Goal: Information Seeking & Learning: Learn about a topic

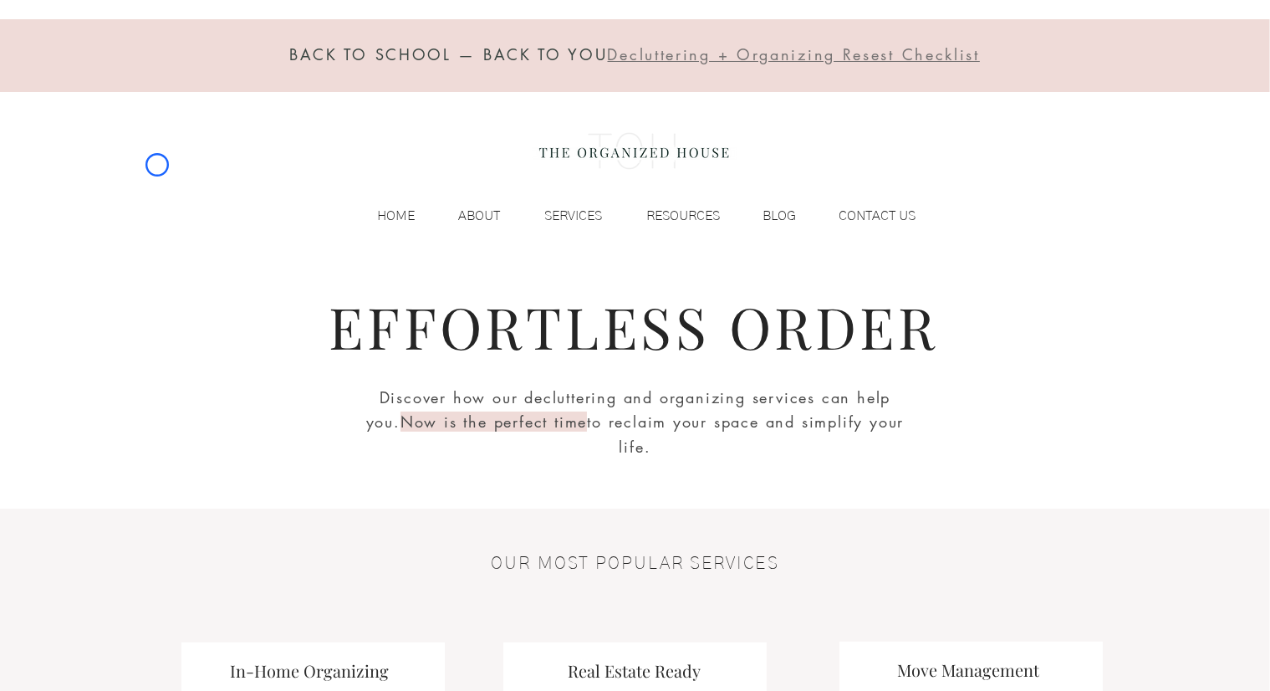
click at [157, 165] on div "BACK TO SCHOOL — BACK TO YOU Decluttering + Organizing Resest Checklist HOME AB…" at bounding box center [635, 131] width 1270 height 262
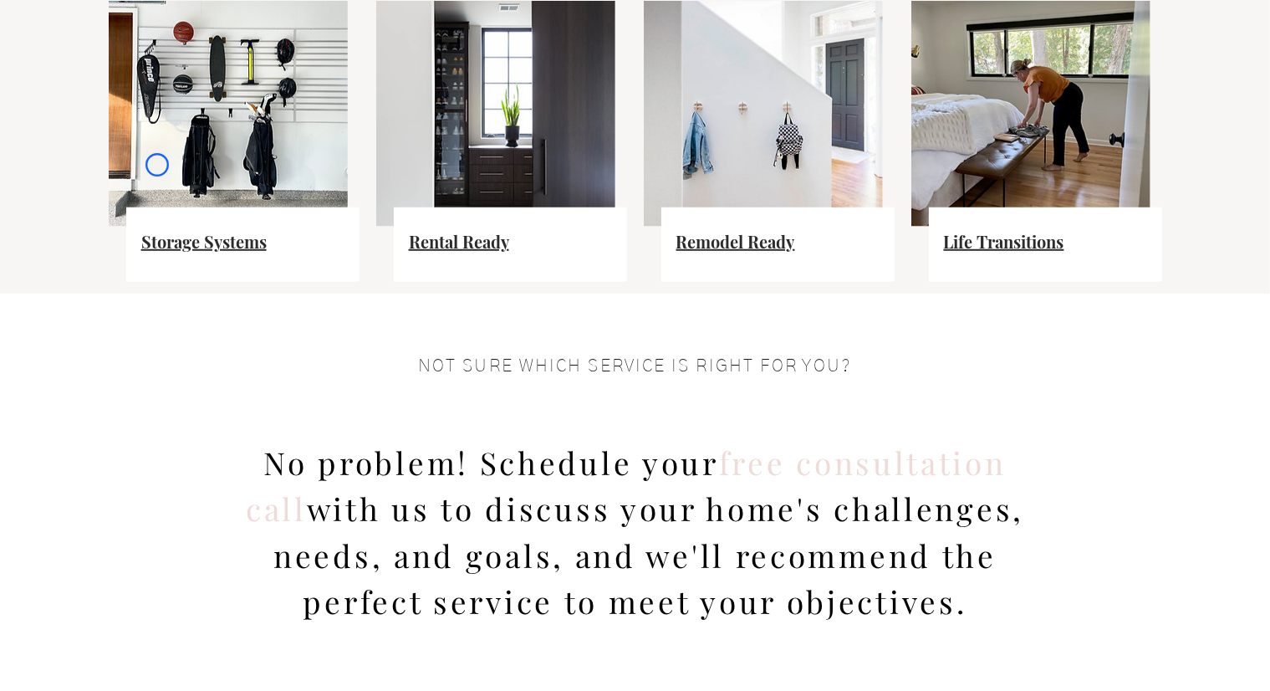
scroll to position [1293, 0]
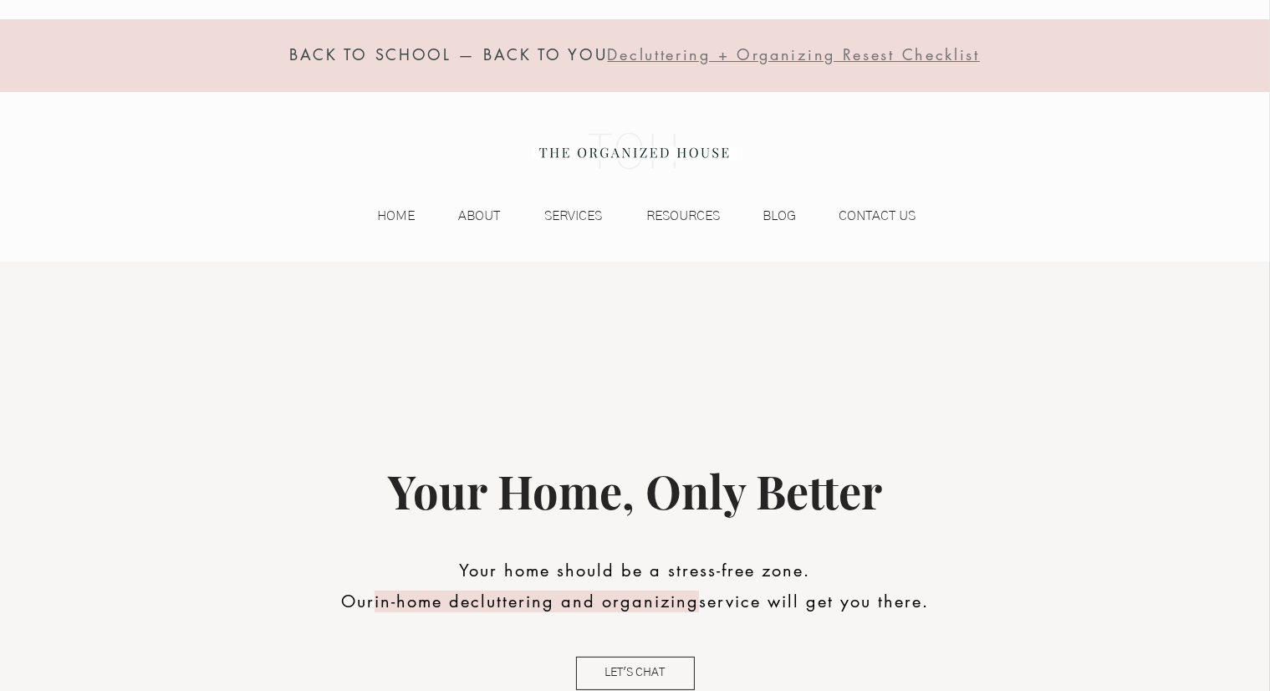
click at [113, 95] on div "BACK TO SCHOOL — BACK TO YOU Decluttering + Organizing Resest Checklist HOME AB…" at bounding box center [635, 131] width 1270 height 262
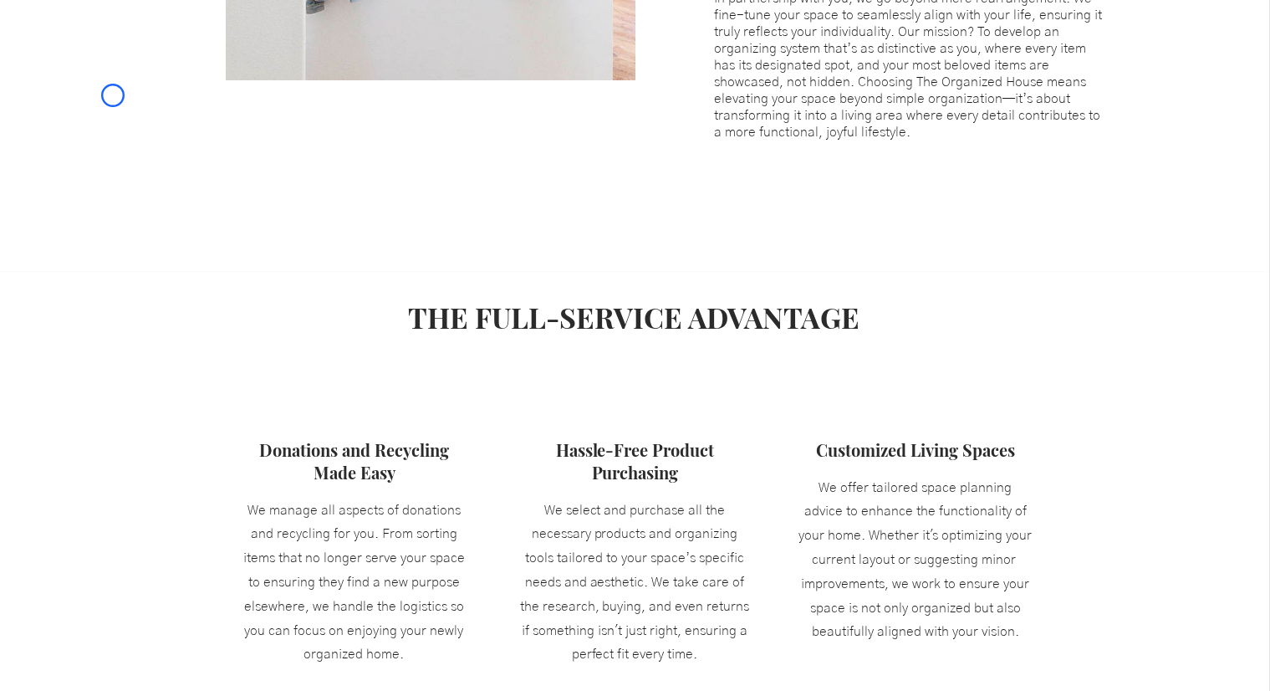
scroll to position [1237, 0]
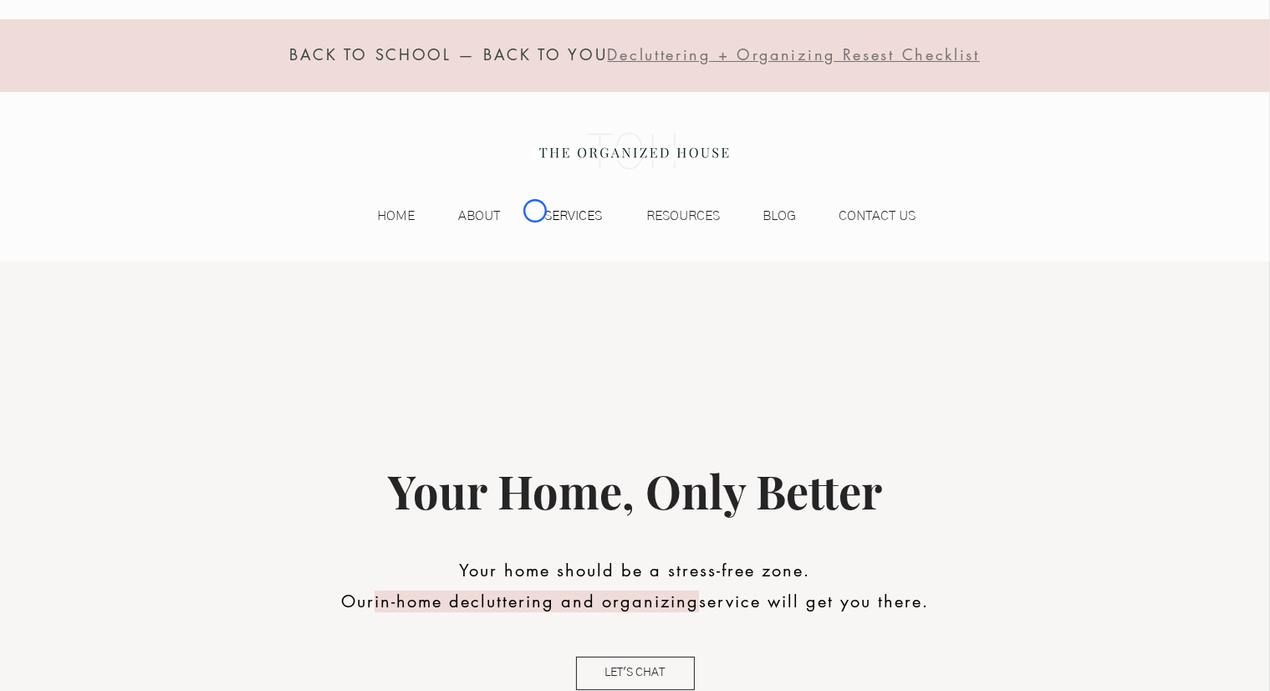
click at [537, 211] on p "SERVICES" at bounding box center [574, 215] width 74 height 25
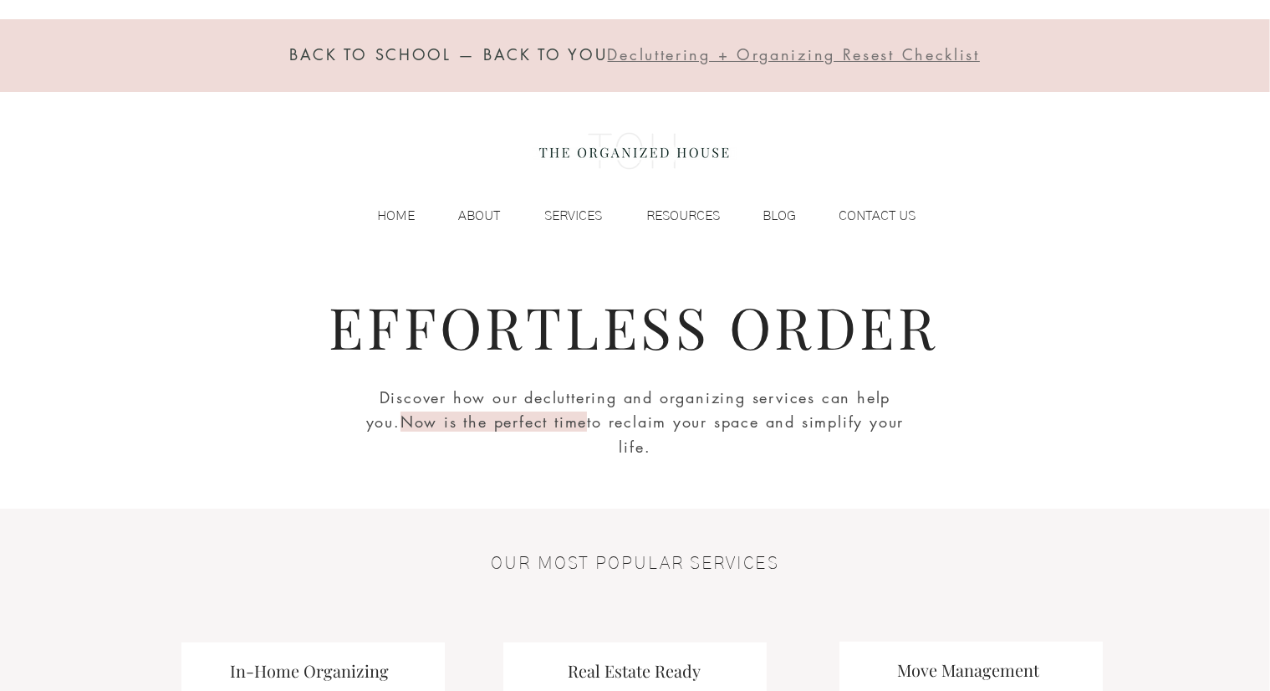
click at [141, 108] on div "BACK TO SCHOOL — BACK TO YOU Decluttering + Organizing Resest Checklist HOME AB…" at bounding box center [635, 131] width 1270 height 262
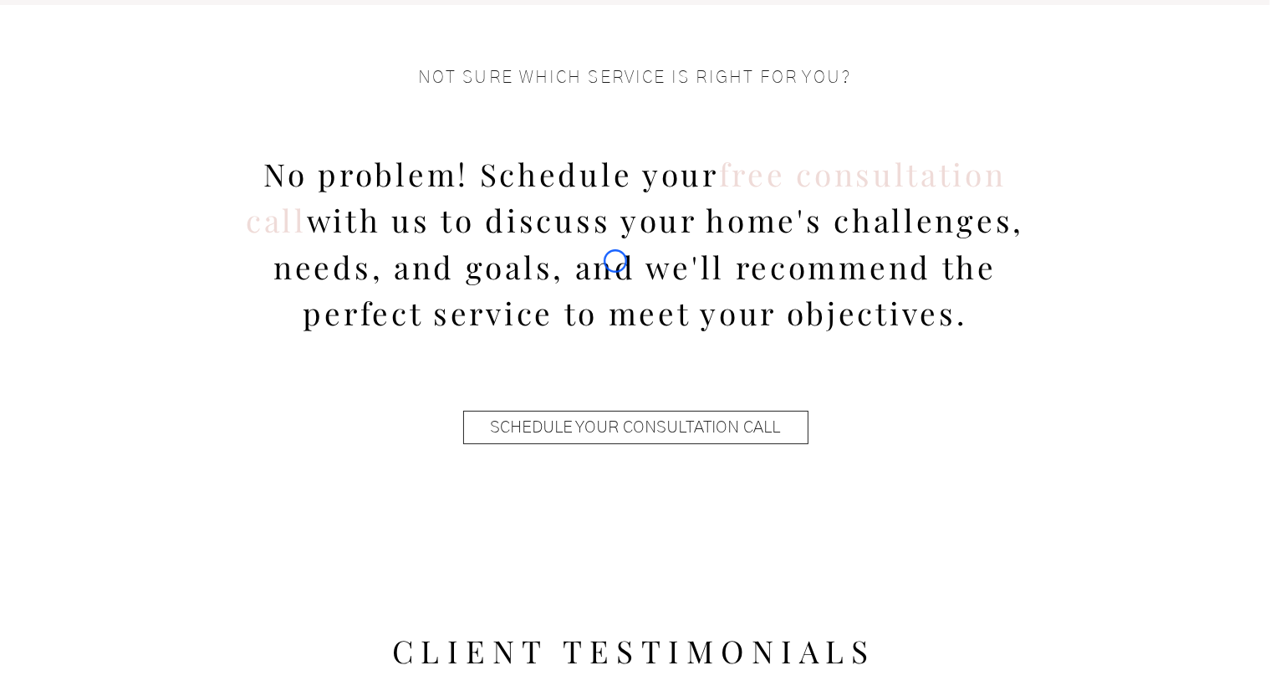
scroll to position [1580, 0]
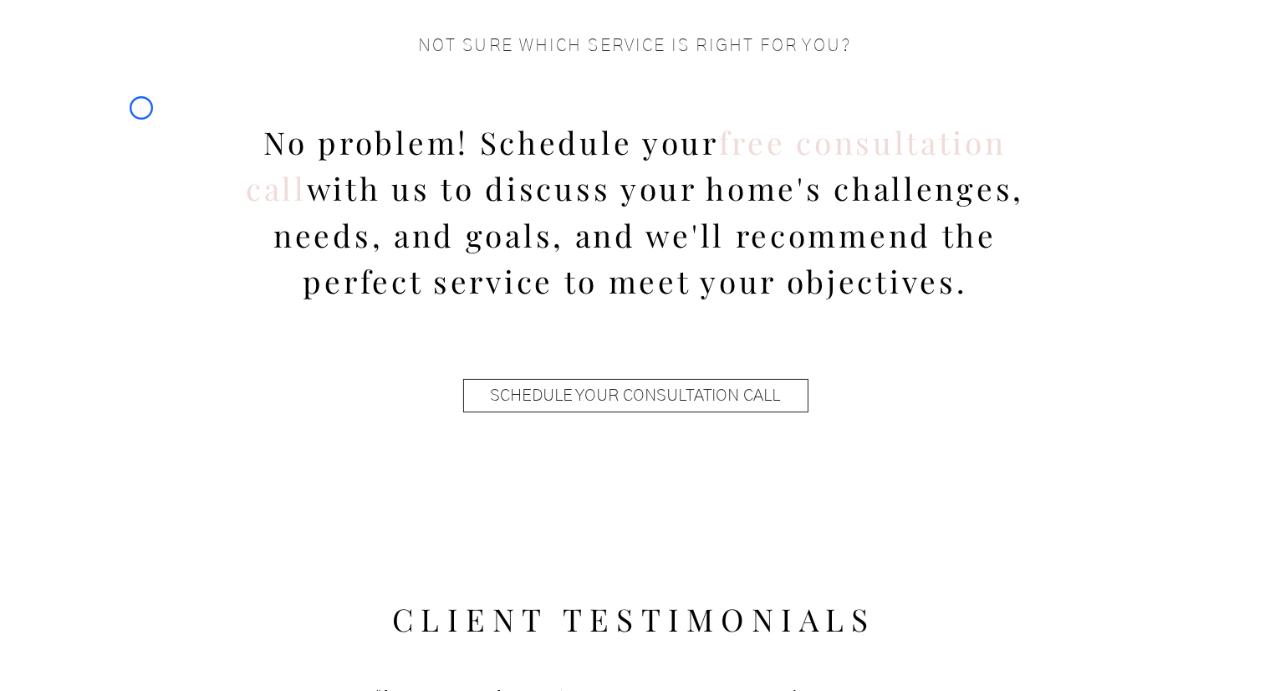
click at [141, 108] on div at bounding box center [635, 243] width 1270 height 540
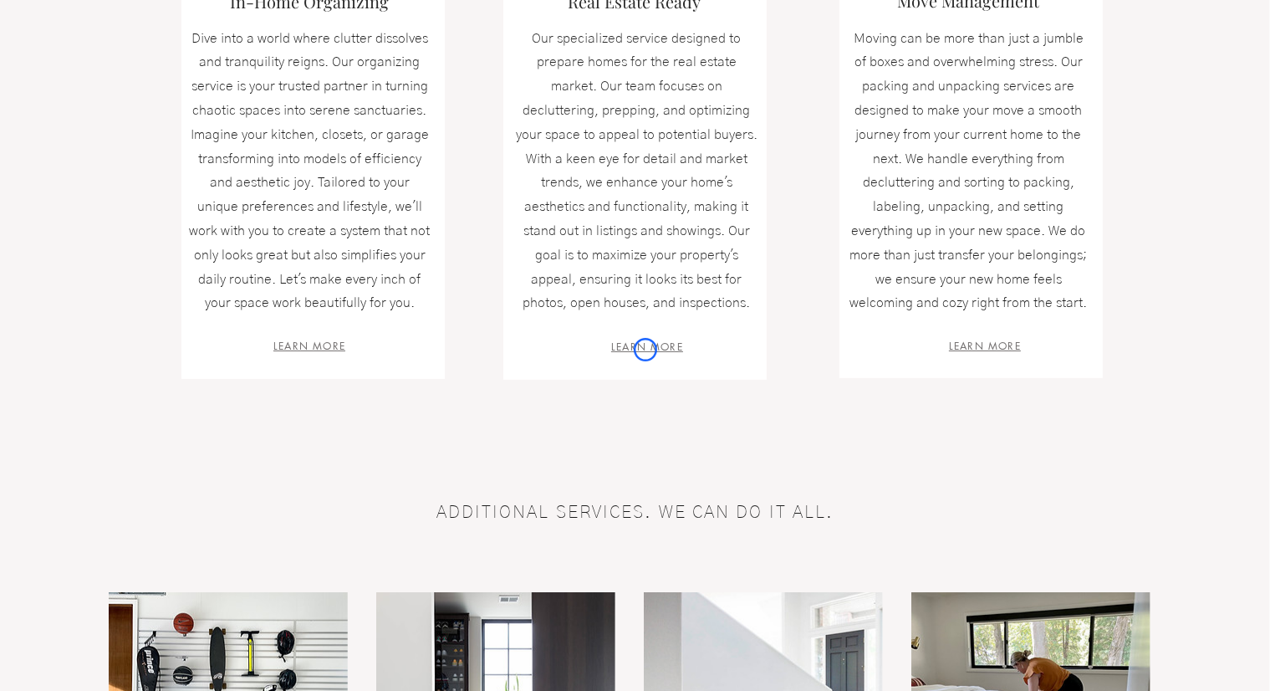
click at [645, 349] on span "LEARN MORE" at bounding box center [647, 346] width 72 height 14
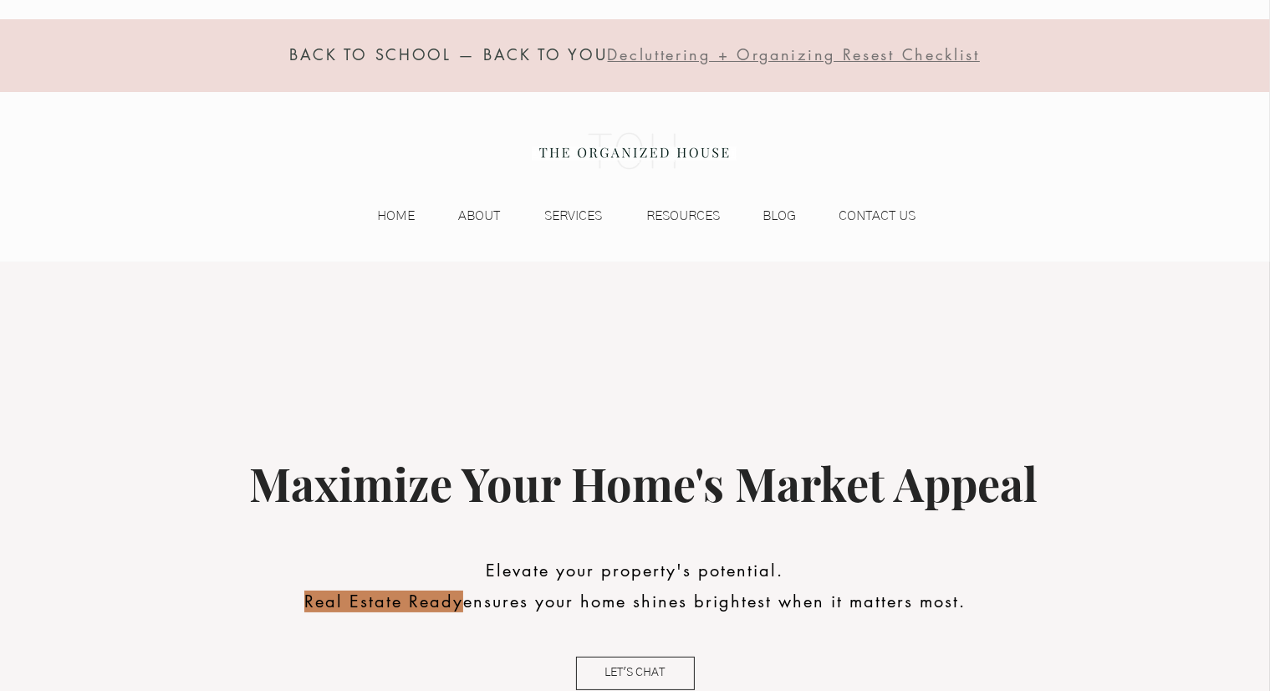
click at [159, 89] on div at bounding box center [635, 55] width 1270 height 73
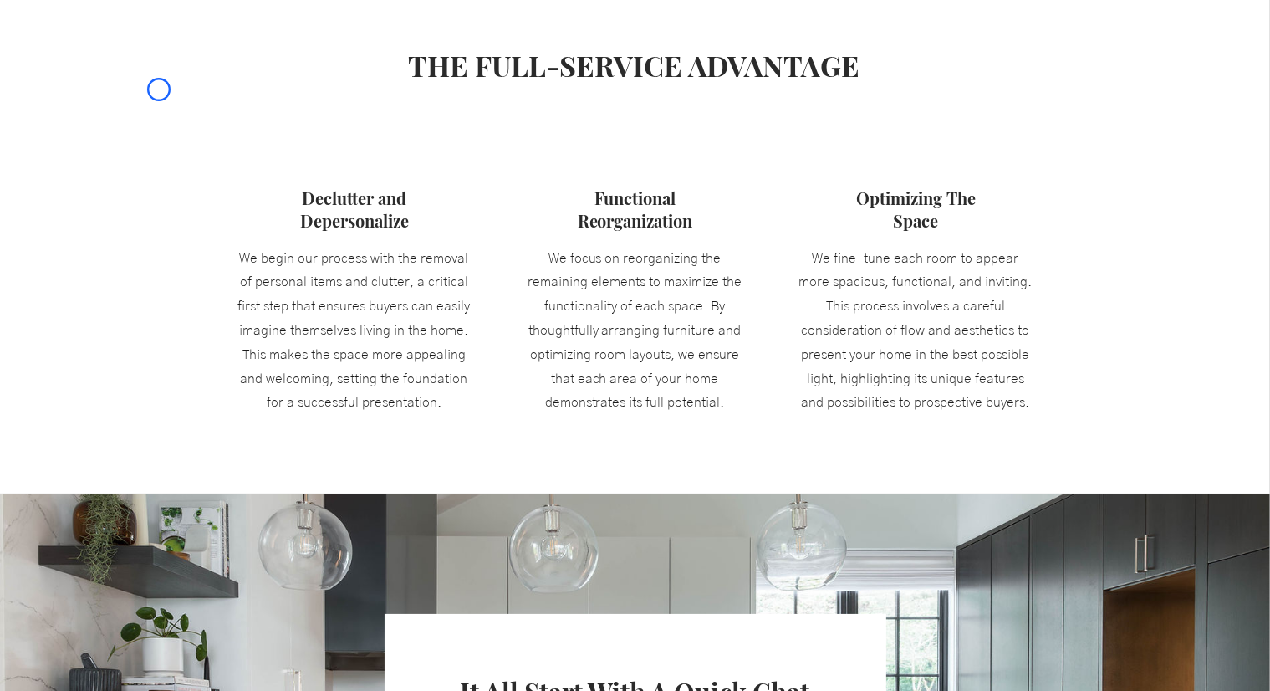
scroll to position [1383, 0]
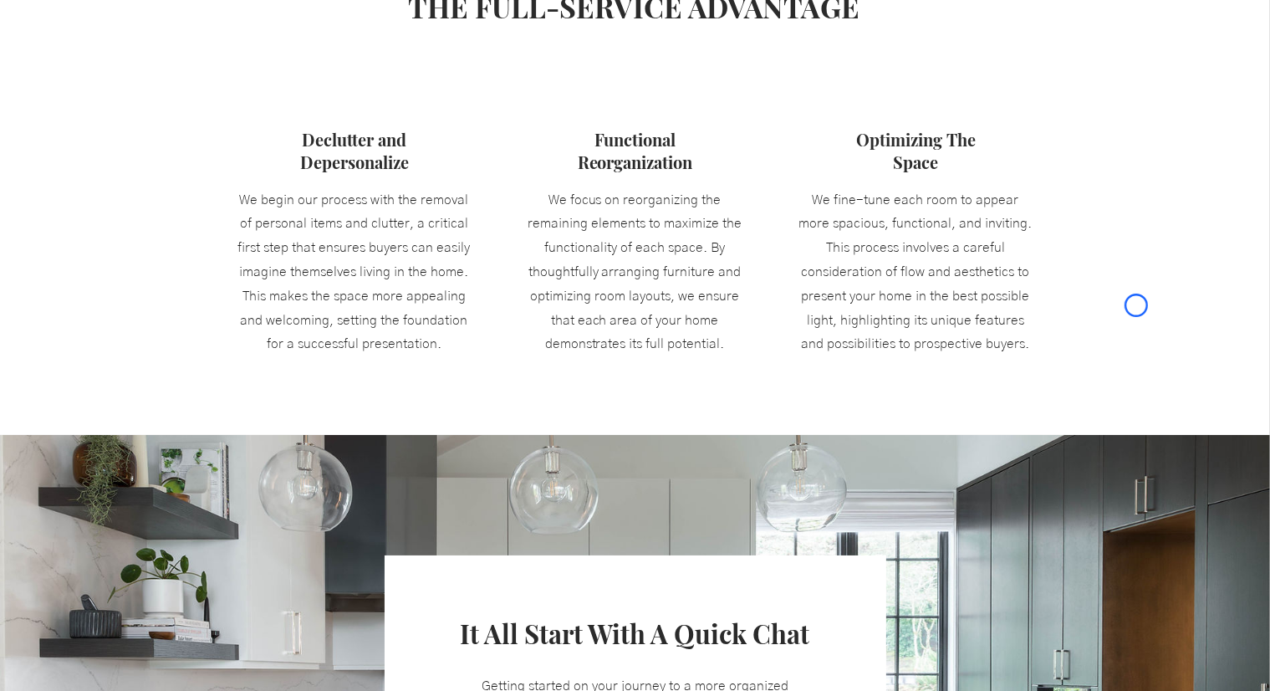
click at [159, 89] on fluid-columns-repeater "Declutter and Depersonalize We begin our process with the removal of personal i…" at bounding box center [634, 229] width 1295 height 294
